Goal: Find specific page/section: Find specific page/section

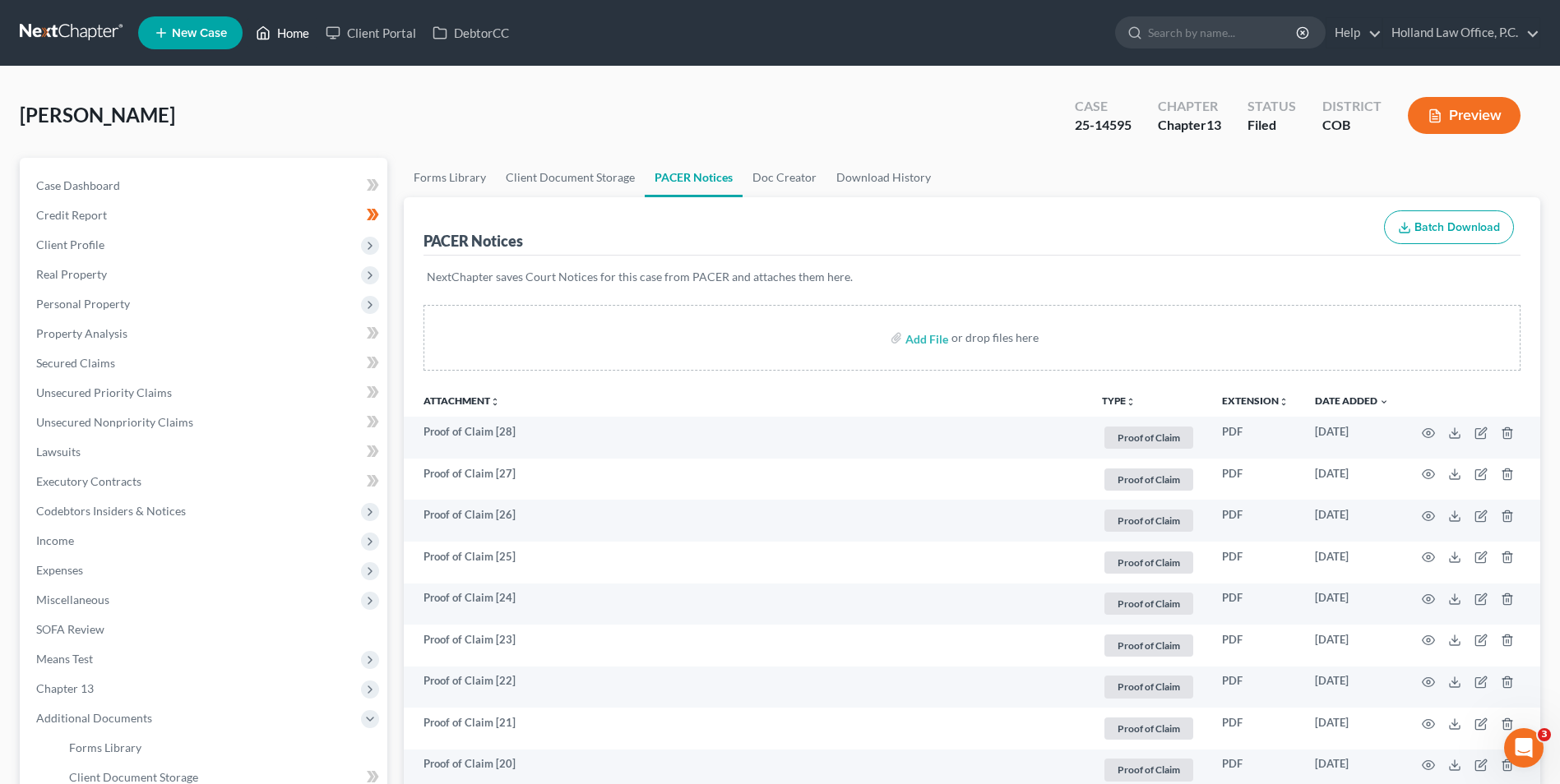
click at [287, 35] on link "Home" at bounding box center [282, 32] width 70 height 29
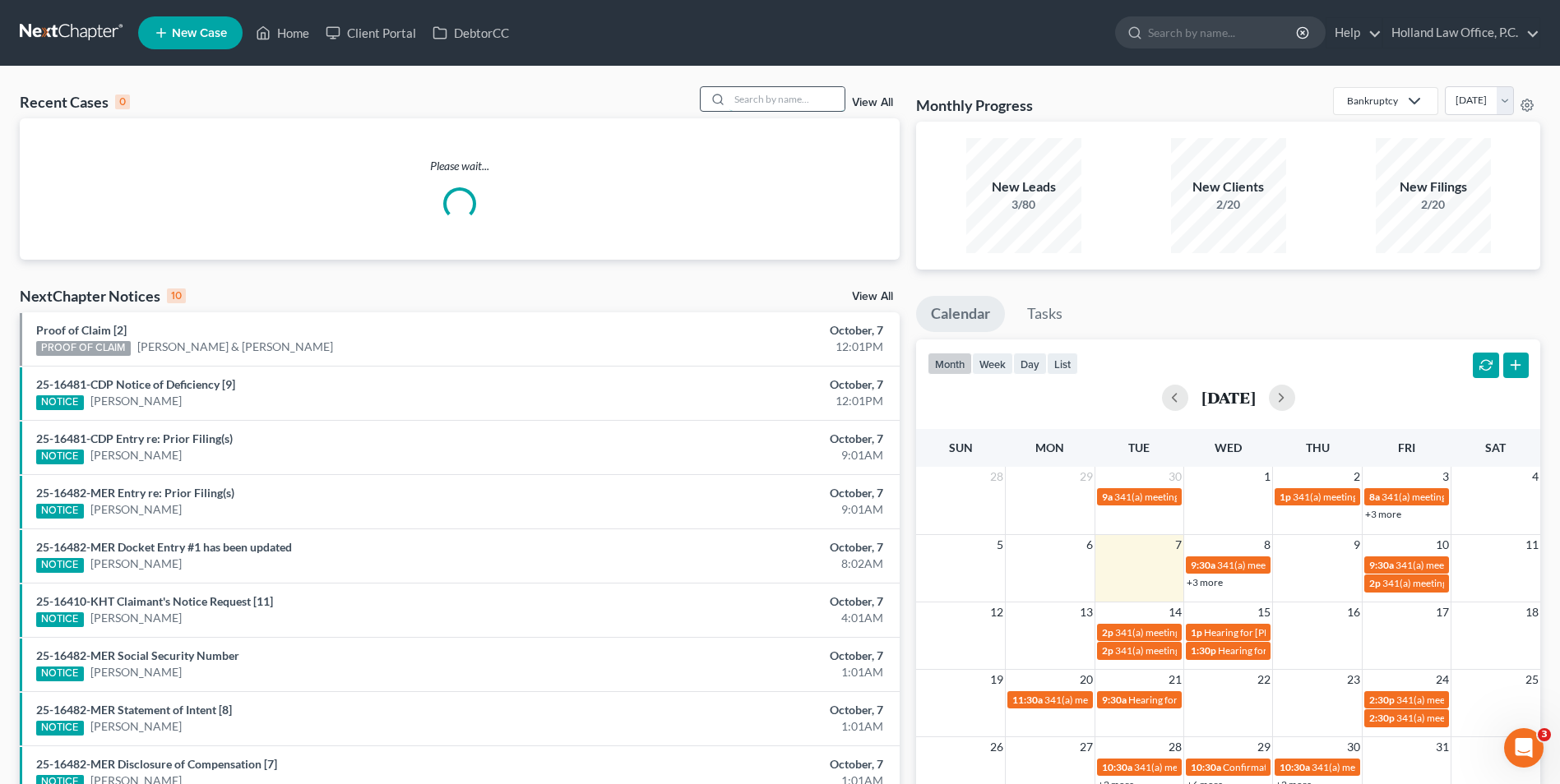
click at [762, 105] on input "search" at bounding box center [787, 98] width 115 height 24
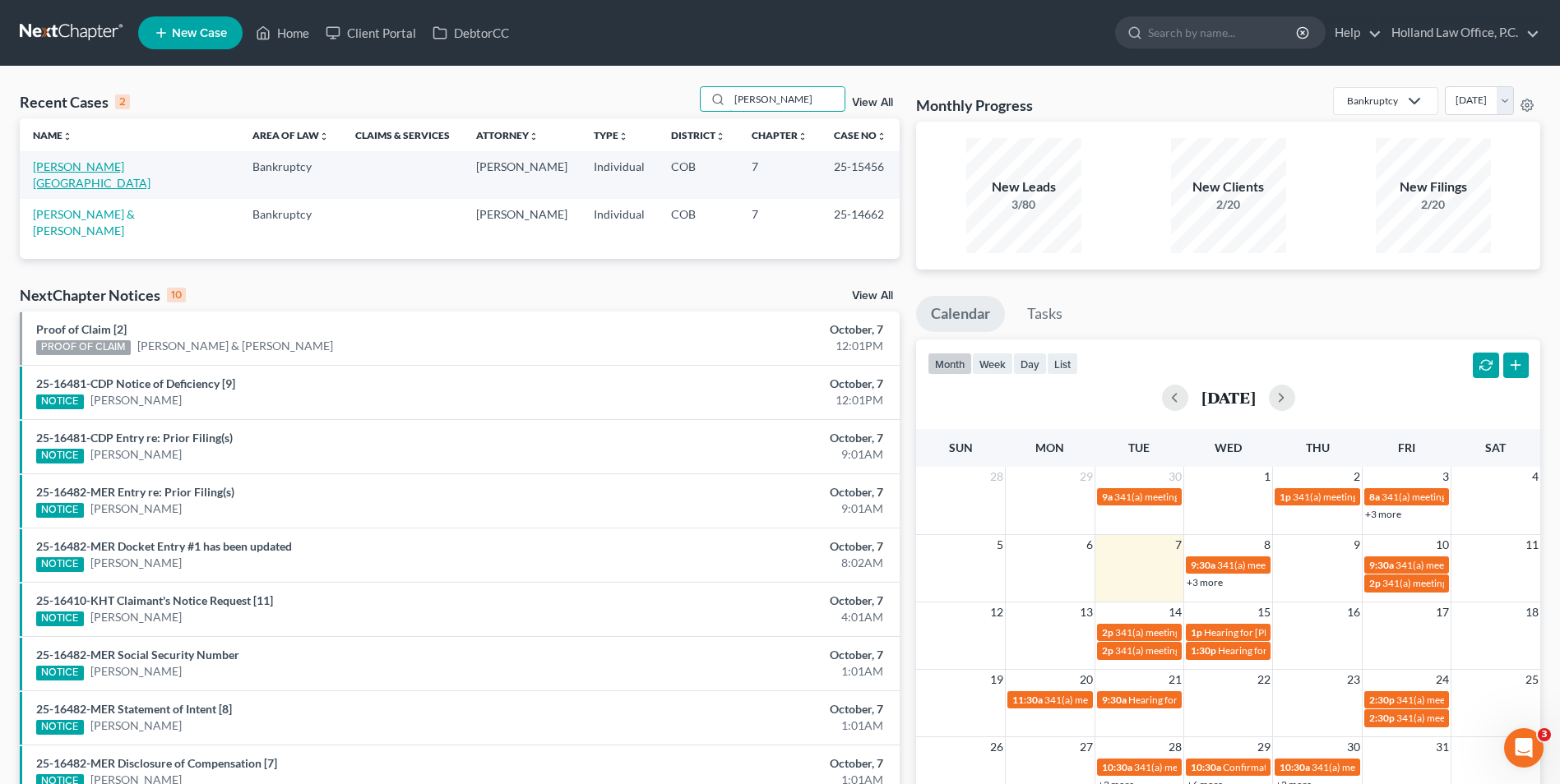
type input "[PERSON_NAME]"
click at [74, 170] on link "[PERSON_NAME][GEOGRAPHIC_DATA]" at bounding box center [91, 174] width 118 height 30
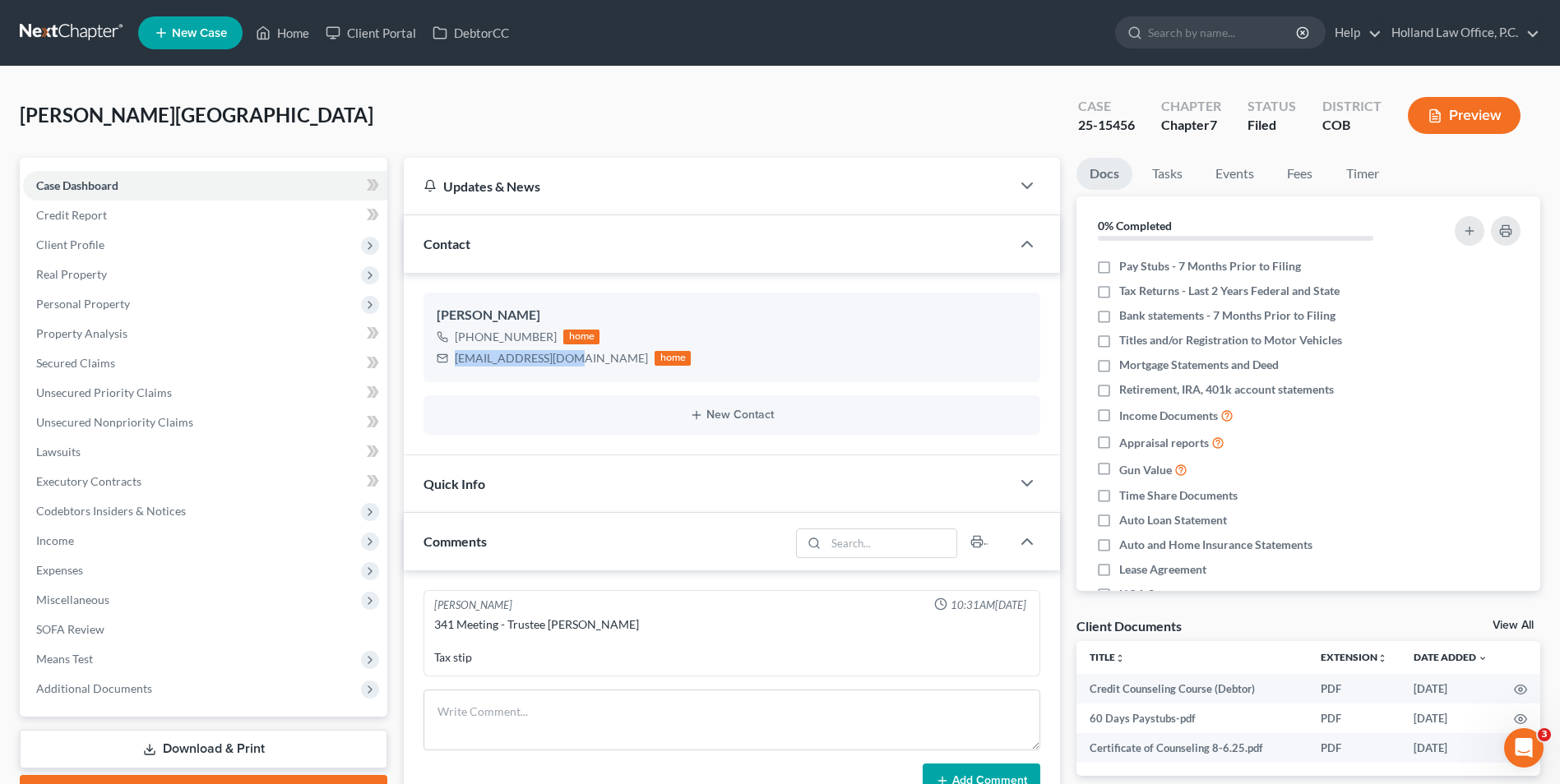
drag, startPoint x: 561, startPoint y: 362, endPoint x: 417, endPoint y: 357, distance: 144.1
click at [417, 357] on div "[PERSON_NAME] [PHONE_NUMBER] home [EMAIL_ADDRESS][DOMAIN_NAME] home New Contact" at bounding box center [731, 363] width 656 height 181
copy div "[EMAIL_ADDRESS][DOMAIN_NAME]"
click at [274, 27] on link "Home" at bounding box center [282, 32] width 70 height 29
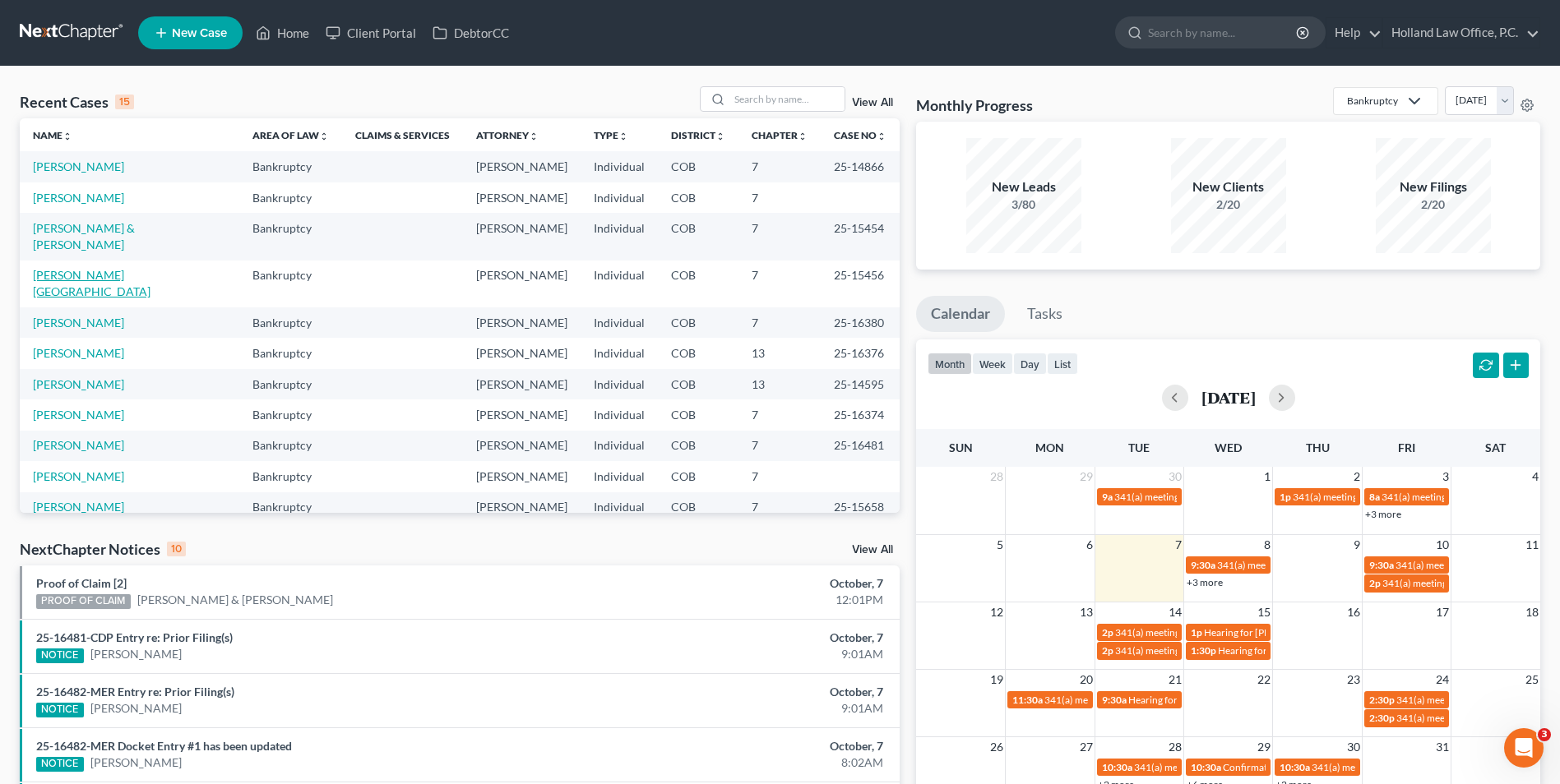
click at [97, 268] on link "[PERSON_NAME][GEOGRAPHIC_DATA]" at bounding box center [91, 283] width 118 height 30
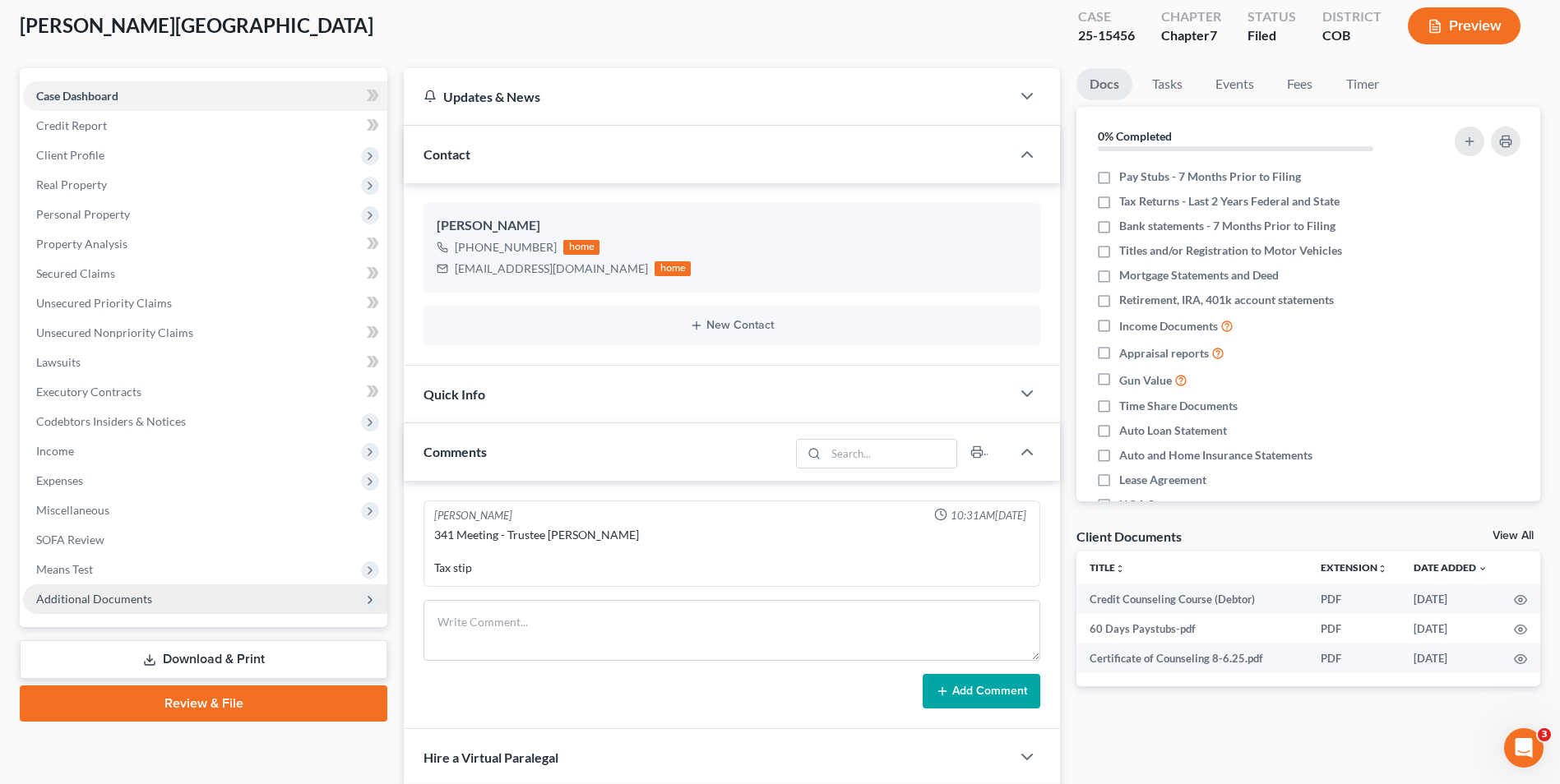
click at [114, 595] on span "Additional Documents" at bounding box center [94, 599] width 116 height 14
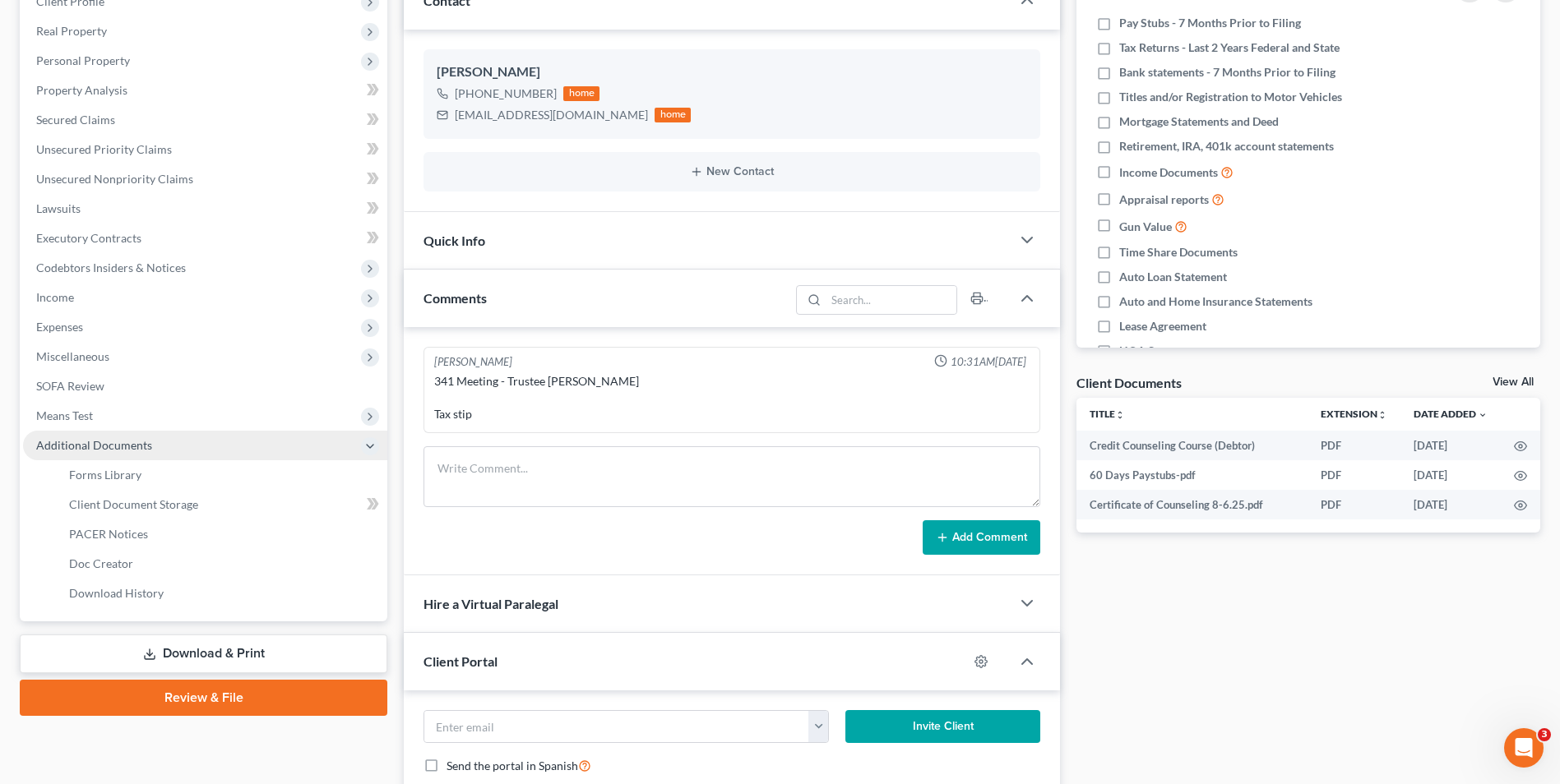
scroll to position [254, 0]
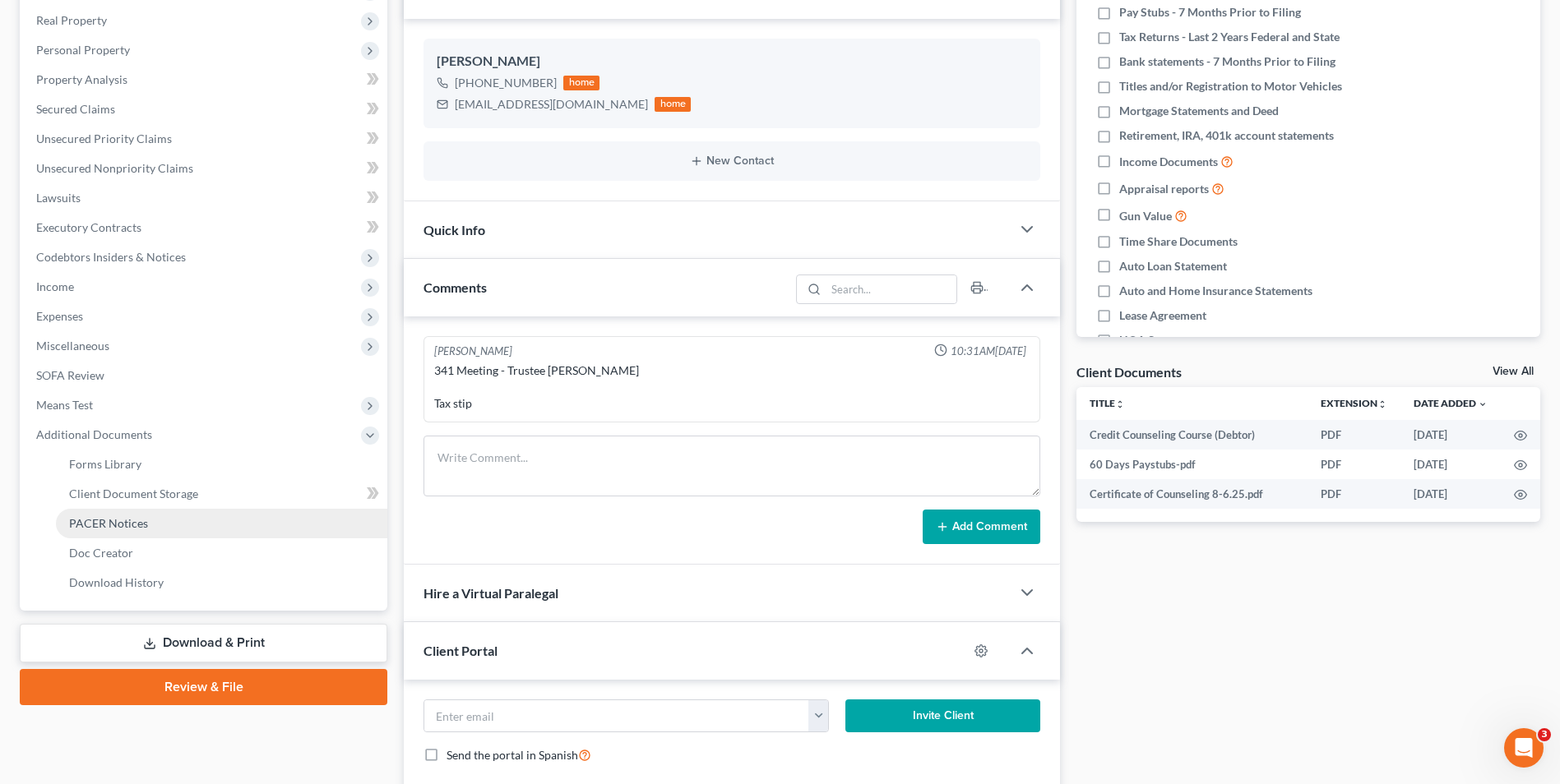
click at [156, 519] on link "PACER Notices" at bounding box center [221, 523] width 331 height 29
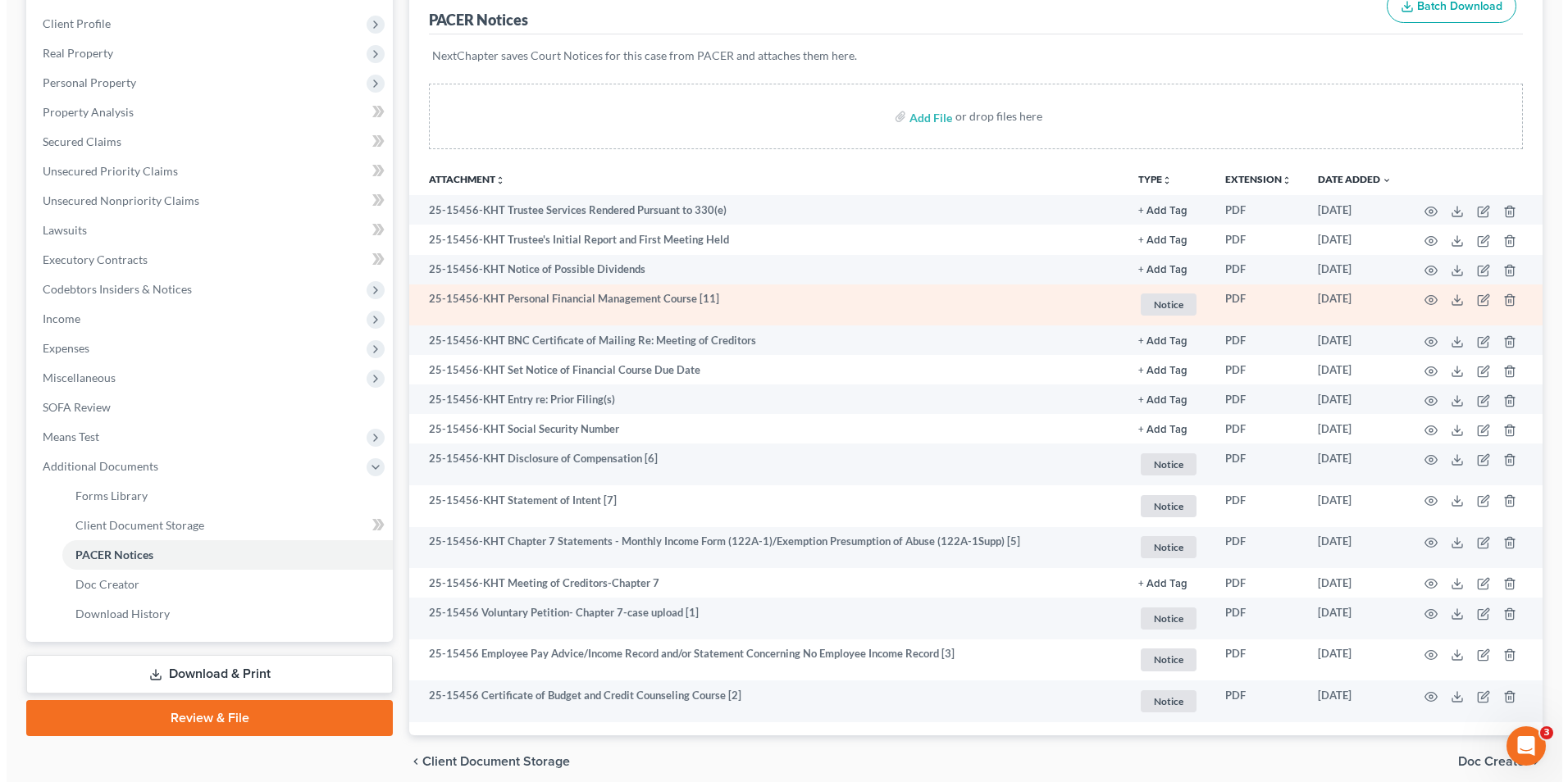
scroll to position [289, 0]
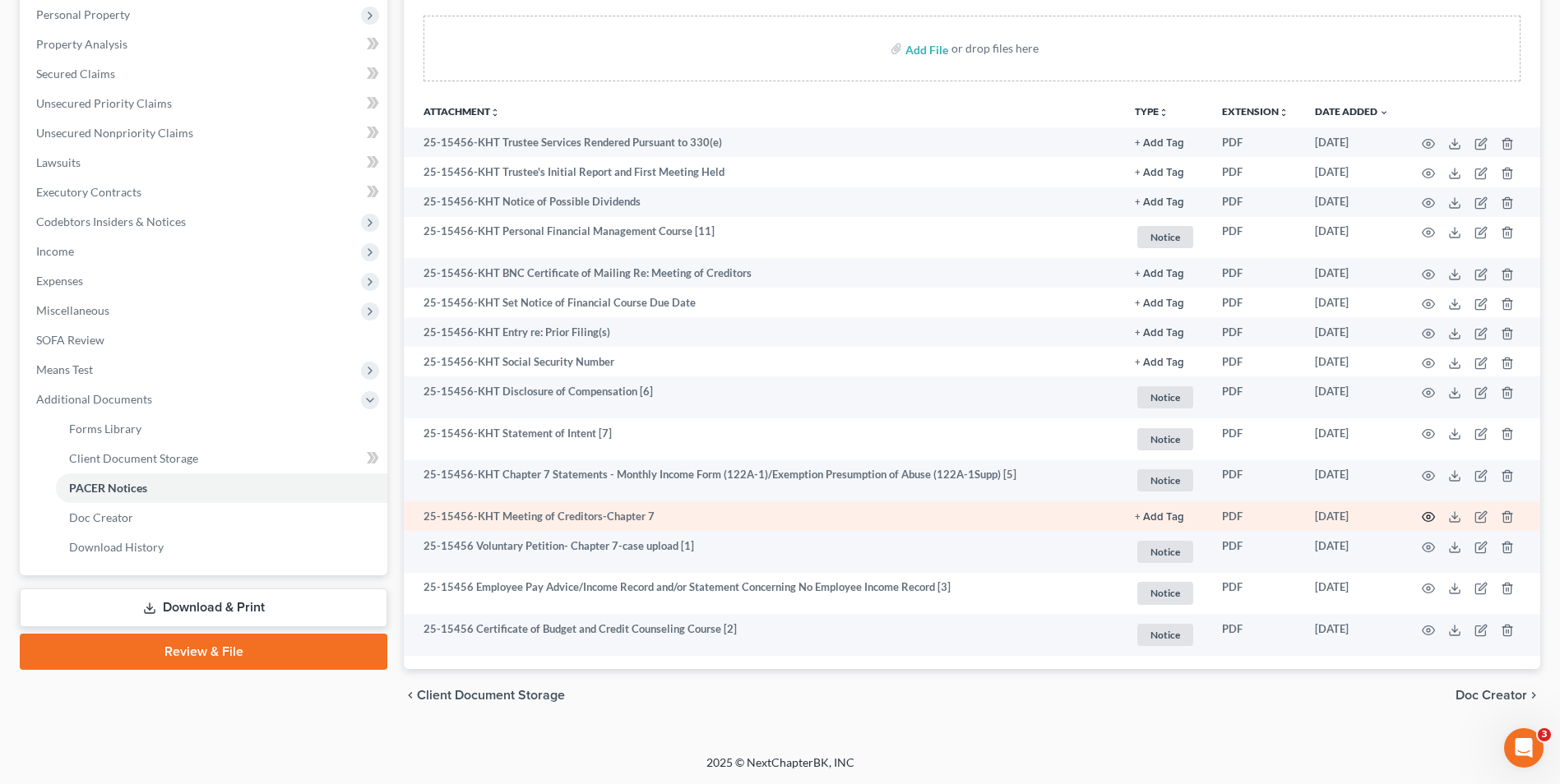
click at [1429, 515] on circle "button" at bounding box center [1429, 517] width 4 height 4
